Goal: Information Seeking & Learning: Find specific fact

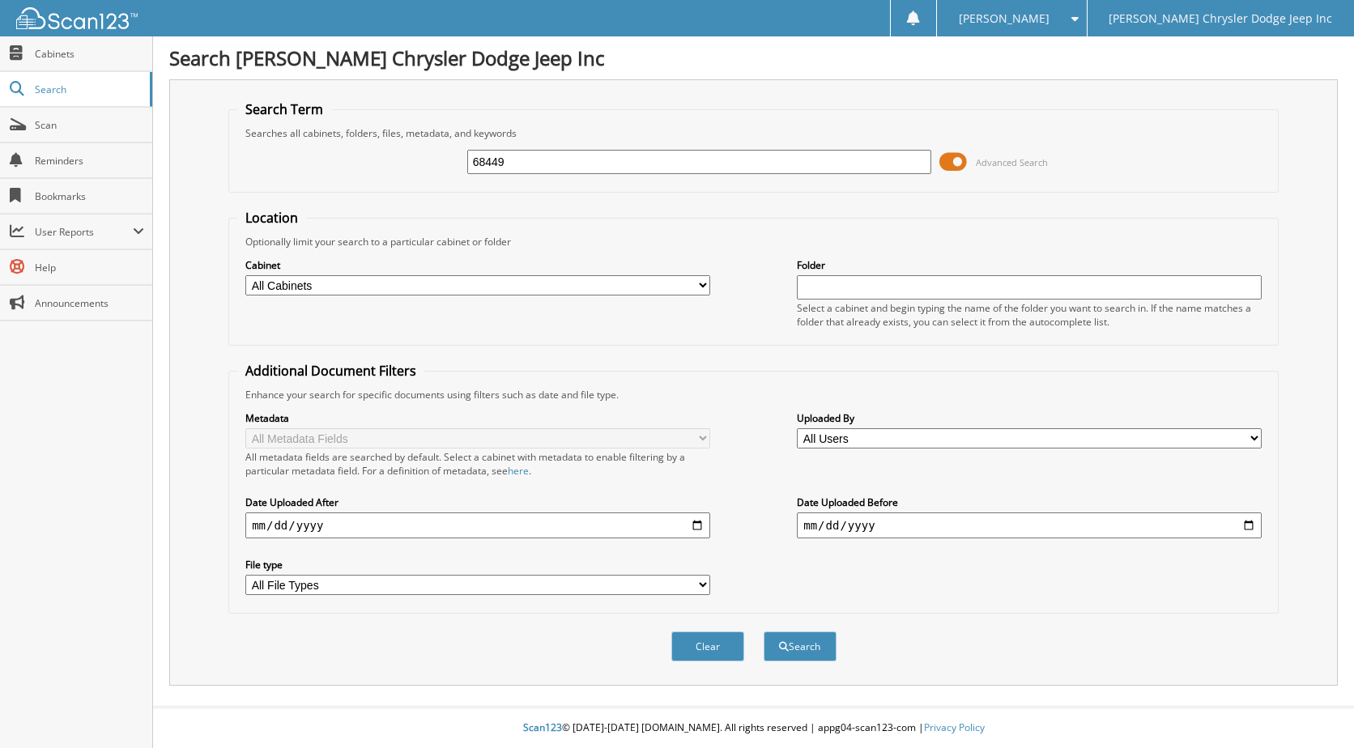
type input "68449"
click at [764, 632] on button "Search" at bounding box center [800, 647] width 73 height 30
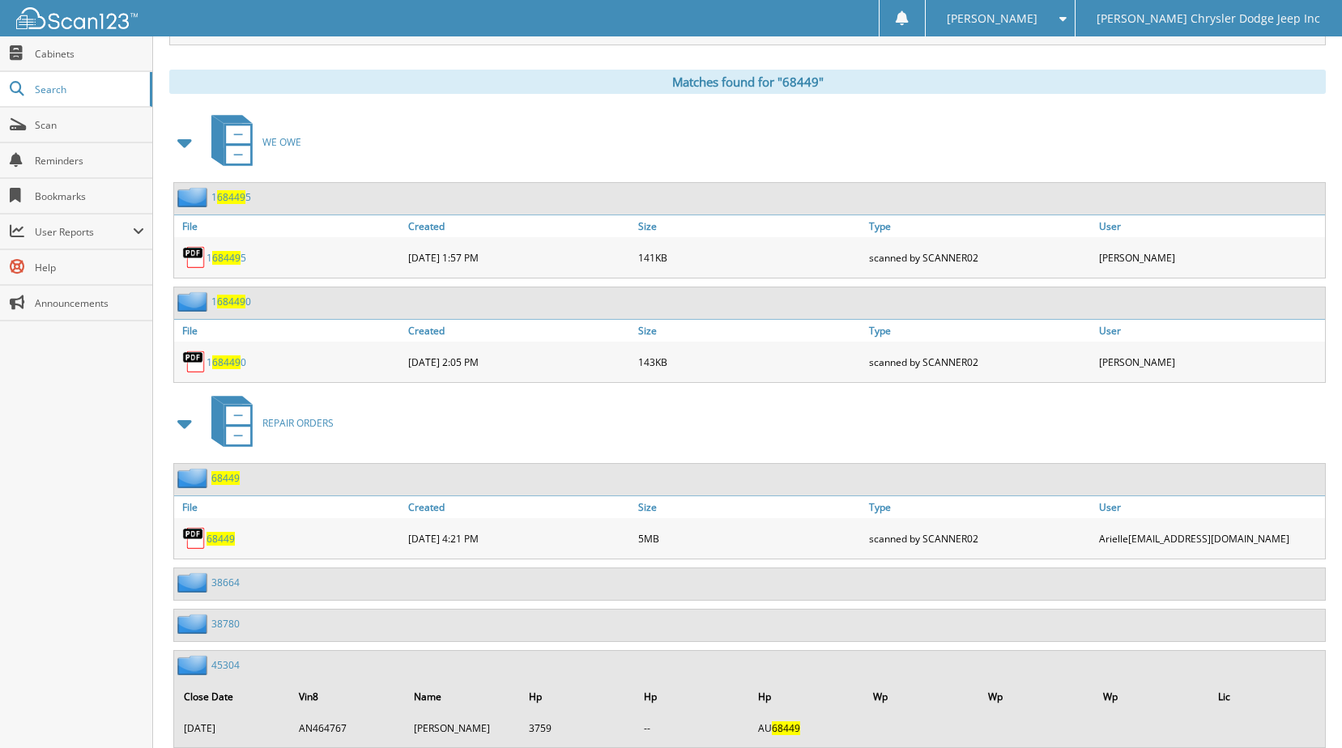
scroll to position [648, 0]
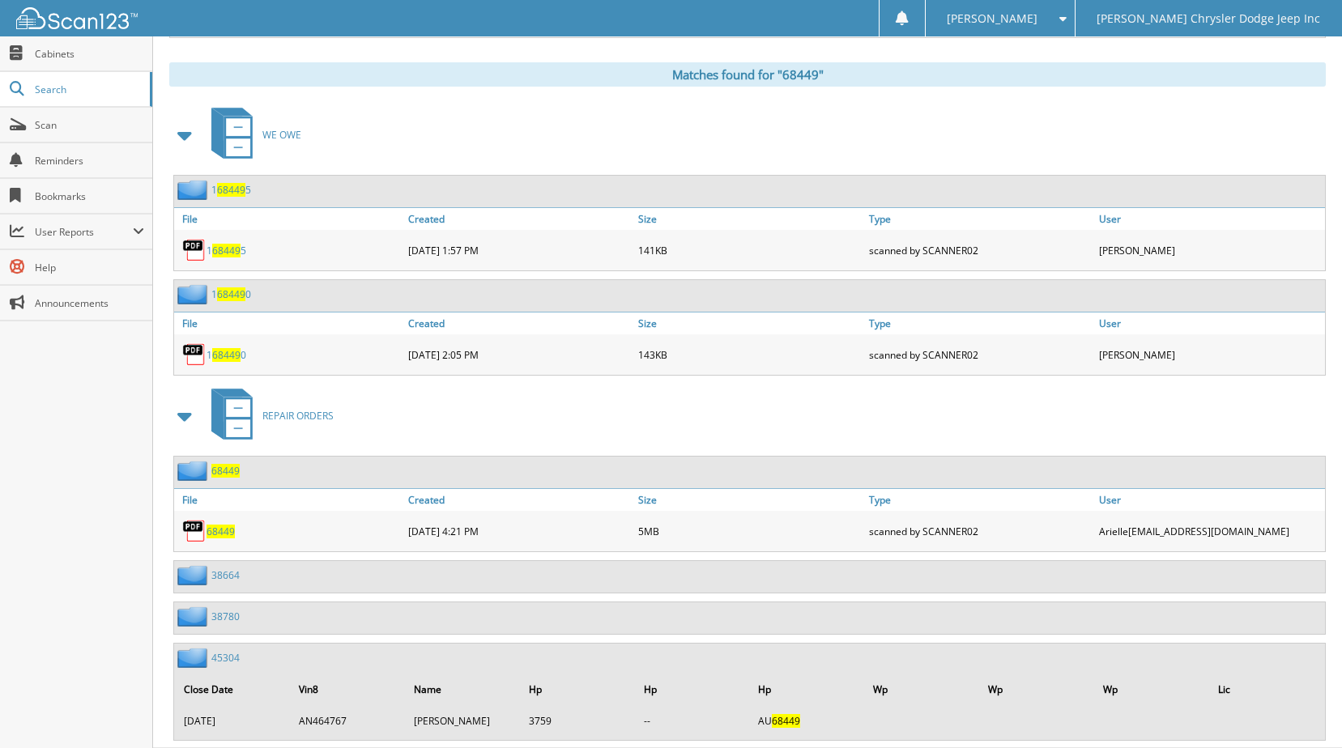
click at [222, 530] on span "68449" at bounding box center [220, 532] width 28 height 14
